Goal: Task Accomplishment & Management: Manage account settings

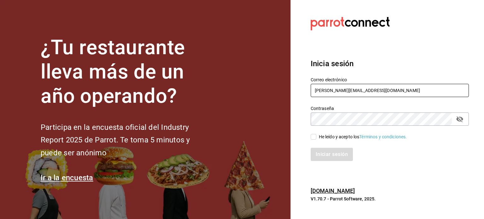
drag, startPoint x: 383, startPoint y: 92, endPoint x: 302, endPoint y: 90, distance: 80.6
click at [302, 90] on section "Datos incorrectos. Verifica que tu Correo o Contraseña estén bien escritos. Ini…" at bounding box center [386, 109] width 193 height 219
paste input "elcaracol@taproom.edo Parr0tConnec7"
click at [386, 93] on input "elcaracol@taproom.edo Parr0tConnec7" at bounding box center [390, 90] width 158 height 13
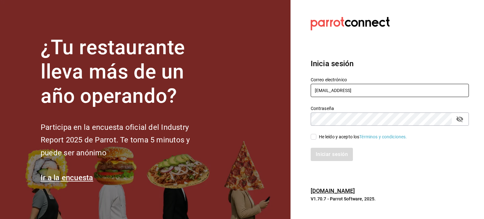
type input "elcaracol@taproom.edo"
click at [320, 139] on div "He leído y acepto los Términos y condiciones." at bounding box center [363, 137] width 88 height 7
click at [316, 139] on input "He leído y acepto los Términos y condiciones." at bounding box center [314, 137] width 6 height 6
checkbox input "true"
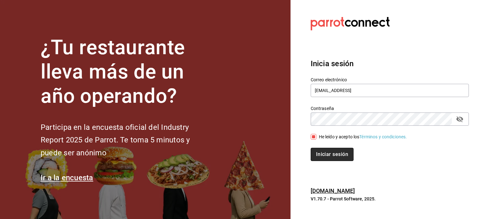
click at [336, 156] on button "Iniciar sesión" at bounding box center [332, 154] width 43 height 13
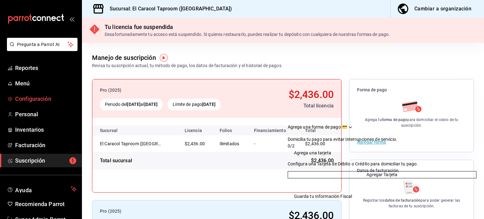
click at [43, 93] on link "Configuración" at bounding box center [41, 99] width 82 height 14
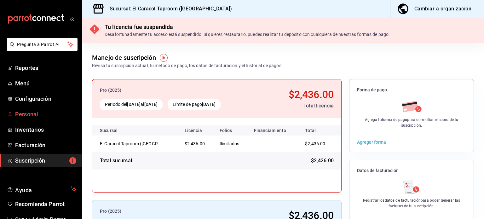
click at [41, 113] on span "Personal" at bounding box center [45, 114] width 61 height 9
click at [37, 157] on span "Suscripción" at bounding box center [45, 160] width 61 height 9
click at [31, 215] on span "Super Admin Parrot" at bounding box center [45, 219] width 61 height 9
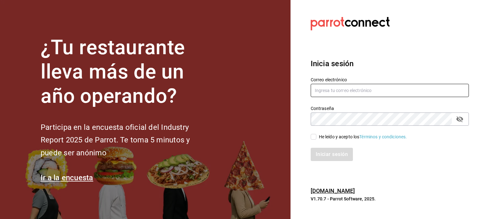
type input "[PERSON_NAME][EMAIL_ADDRESS][DOMAIN_NAME]"
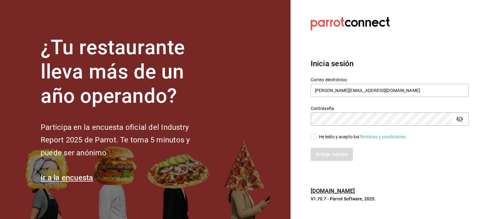
click at [384, 98] on div "Correo electrónico [PERSON_NAME][EMAIL_ADDRESS][DOMAIN_NAME]" at bounding box center [390, 87] width 158 height 21
drag, startPoint x: 388, startPoint y: 89, endPoint x: 293, endPoint y: 81, distance: 95.1
click at [293, 81] on section "Datos incorrectos. Verifica que tu Correo o Contraseña estén bien escritos. Ini…" at bounding box center [386, 109] width 193 height 219
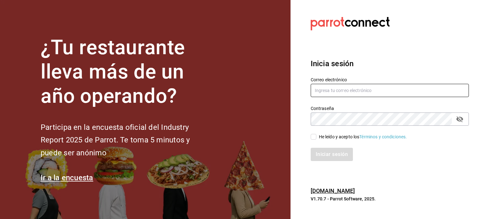
paste input "[EMAIL_ADDRESS][DOMAIN_NAME] Parr0tConnec7"
click at [384, 91] on input "[EMAIL_ADDRESS][DOMAIN_NAME] Parr0tConnec7" at bounding box center [390, 90] width 158 height 13
type input "[EMAIL_ADDRESS][DOMAIN_NAME]"
click at [315, 137] on input "He leído y acepto los Términos y condiciones." at bounding box center [314, 137] width 6 height 6
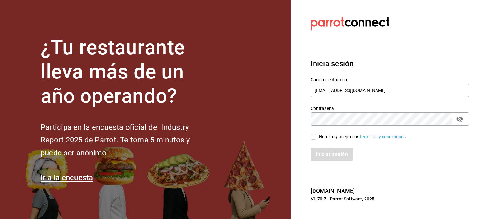
checkbox input "true"
click at [336, 152] on button "Iniciar sesión" at bounding box center [332, 154] width 43 height 13
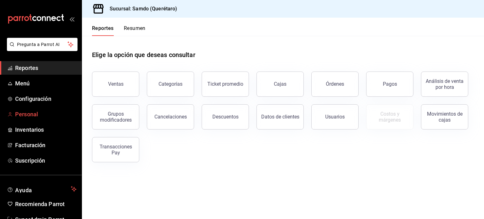
click at [31, 111] on span "Personal" at bounding box center [45, 114] width 61 height 9
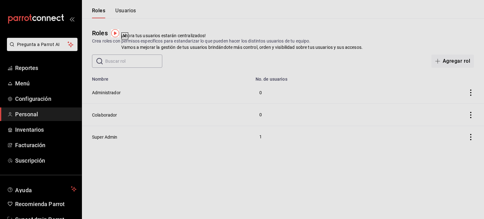
click at [126, 37] on icon at bounding box center [124, 36] width 3 height 3
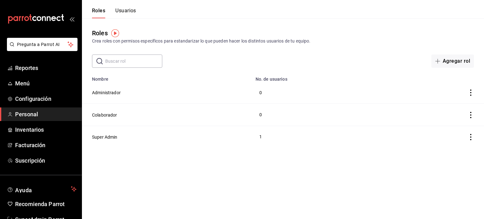
click at [130, 10] on button "Usuarios" at bounding box center [125, 13] width 21 height 11
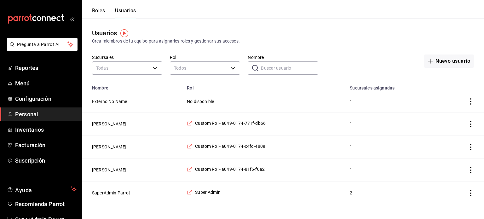
click at [97, 10] on button "Roles" at bounding box center [98, 13] width 13 height 11
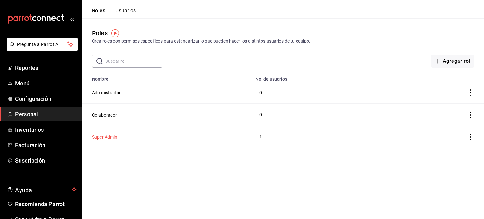
click at [103, 138] on button "Super Admin" at bounding box center [105, 137] width 26 height 6
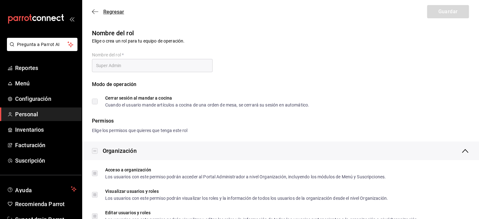
click at [92, 12] on icon "button" at bounding box center [95, 12] width 6 height 6
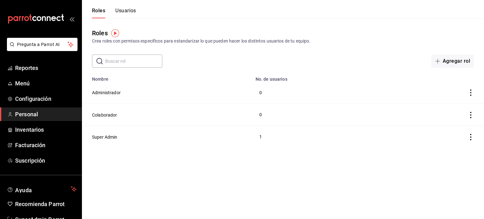
click at [128, 12] on button "Usuarios" at bounding box center [125, 13] width 21 height 11
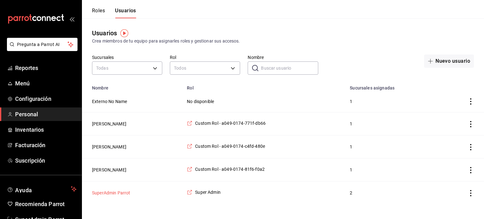
click at [121, 190] on button "SuperAdmin Parrot" at bounding box center [111, 193] width 38 height 6
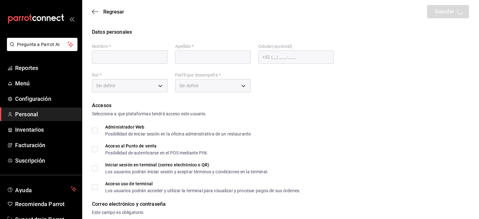
type input "SuperAdmin"
type input "Parrot"
checkbox input "true"
type input "[EMAIL_ADDRESS][DOMAIN_NAME]"
type input "945507"
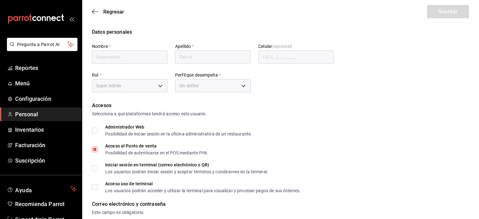
type input "92fc3703-c161-47d1-a997-85962c13abed"
type input "UNDEFINED"
checkbox input "true"
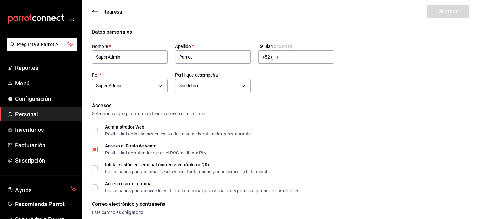
scroll to position [234, 0]
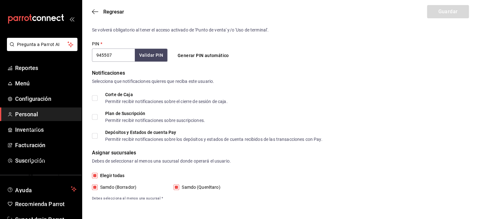
drag, startPoint x: 166, startPoint y: 198, endPoint x: 95, endPoint y: 199, distance: 70.9
click at [265, 198] on span "Debes selecciona al menos una sucursal *" at bounding box center [280, 199] width 377 height 6
click at [94, 10] on icon "button" at bounding box center [93, 11] width 3 height 5
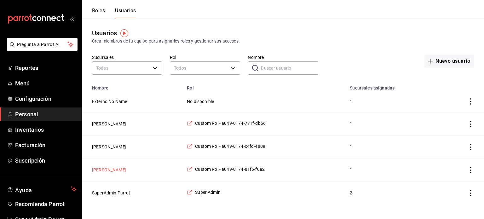
click at [105, 168] on button "Alejandro Telpalo" at bounding box center [109, 170] width 34 height 6
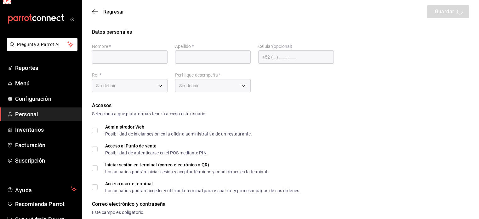
type input "Alejandro"
type input "Telpalo"
checkbox input "true"
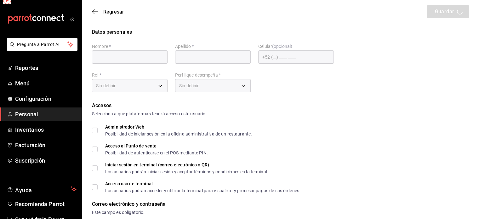
checkbox input "true"
type input "alextelpalo+1@gmail.com"
type input "3015"
checkbox input "true"
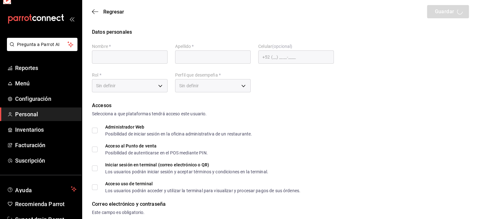
checkbox input "true"
type input "79f92293-c936-4d7a-9958-10b541d09f4f"
type input "OWNER"
checkbox input "true"
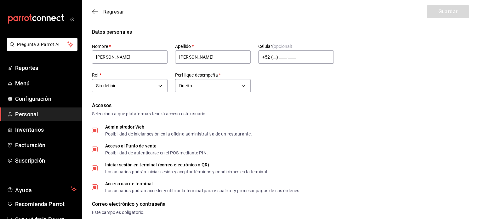
click at [94, 13] on icon "button" at bounding box center [95, 12] width 6 height 6
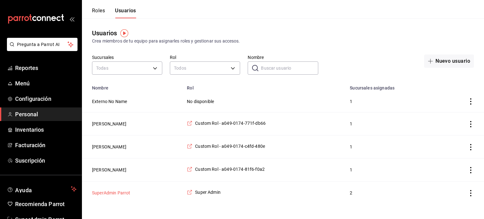
click at [123, 193] on button "SuperAdmin Parrot" at bounding box center [111, 193] width 38 height 6
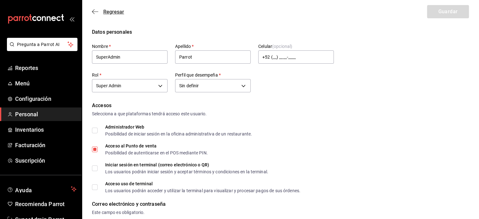
click at [94, 13] on icon "button" at bounding box center [95, 12] width 6 height 6
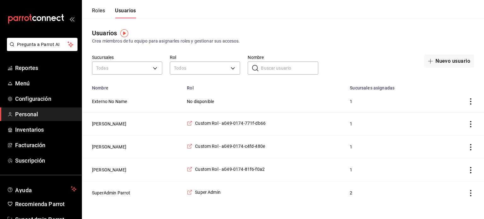
click at [471, 192] on icon "actions" at bounding box center [470, 193] width 6 height 6
click at [394, 47] on div at bounding box center [242, 109] width 484 height 219
click at [32, 133] on span "Inventarios" at bounding box center [45, 129] width 61 height 9
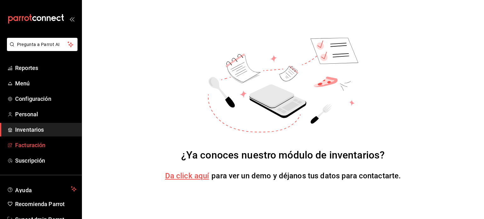
click at [31, 145] on span "Facturación" at bounding box center [45, 145] width 61 height 9
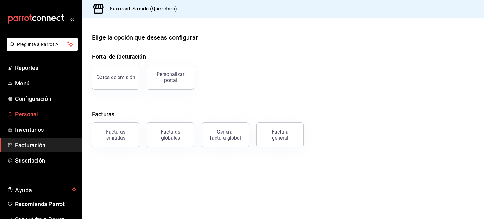
click at [32, 116] on span "Personal" at bounding box center [45, 114] width 61 height 9
